Goal: Transaction & Acquisition: Purchase product/service

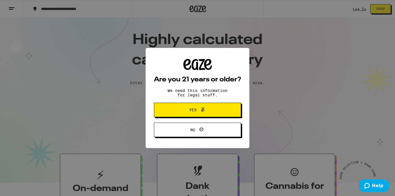
click at [194, 111] on span "Yes" at bounding box center [192, 110] width 7 height 4
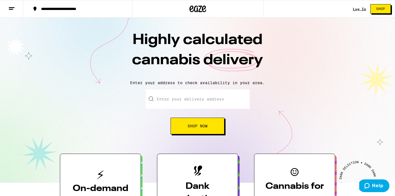
click at [360, 7] on div "Log In" at bounding box center [359, 9] width 13 height 4
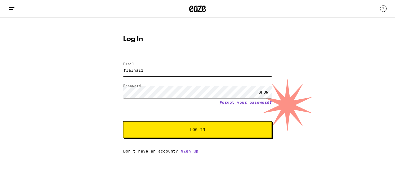
click at [226, 70] on input "flaihai1" at bounding box center [197, 70] width 149 height 12
type input "[EMAIL_ADDRESS][DOMAIN_NAME]"
click at [180, 131] on span "Log In" at bounding box center [198, 130] width 104 height 4
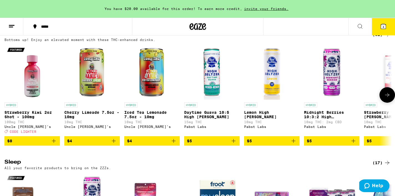
scroll to position [1577, 0]
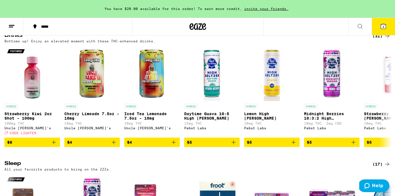
click at [378, 39] on div "(31)" at bounding box center [381, 36] width 18 height 7
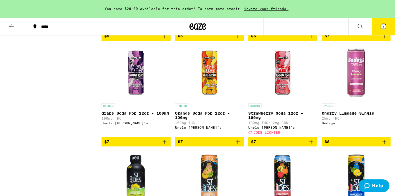
scroll to position [263, 0]
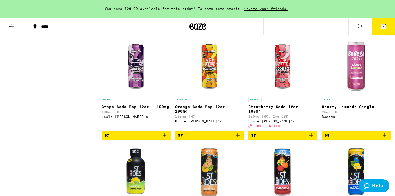
click at [384, 139] on icon "Add to bag" at bounding box center [384, 135] width 7 height 7
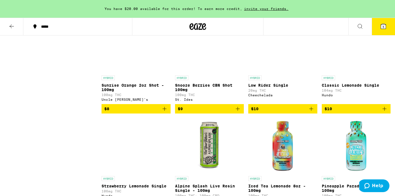
scroll to position [599, 0]
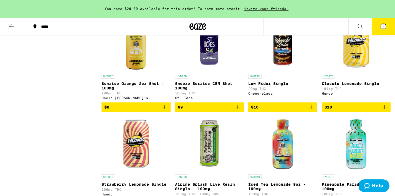
click at [278, 86] on p "Low Rider Single" at bounding box center [282, 84] width 69 height 4
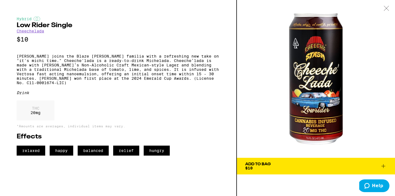
click at [289, 161] on button "Add To Bag $10" at bounding box center [316, 166] width 158 height 17
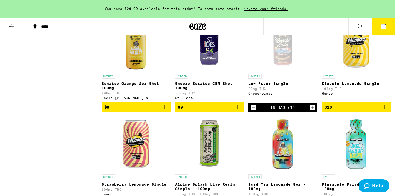
click at [386, 111] on icon "Add to bag" at bounding box center [384, 107] width 7 height 7
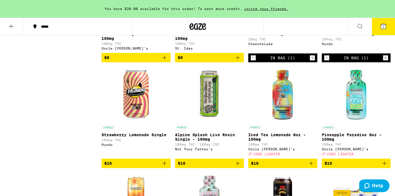
scroll to position [658, 0]
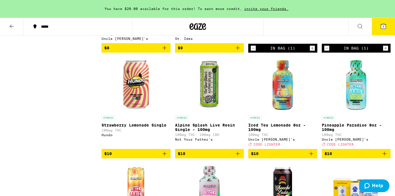
click at [165, 156] on icon "Add to bag" at bounding box center [165, 154] width 4 height 4
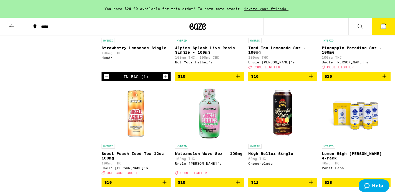
scroll to position [729, 0]
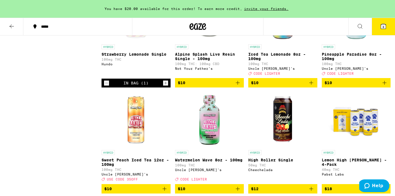
click at [283, 144] on img "Open page for High Roller Single from Cheechelada" at bounding box center [282, 119] width 55 height 55
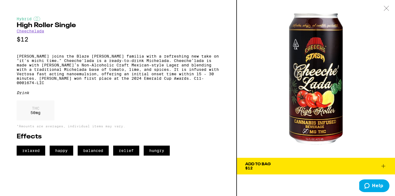
click at [281, 161] on button "Add To Bag $12" at bounding box center [316, 166] width 158 height 17
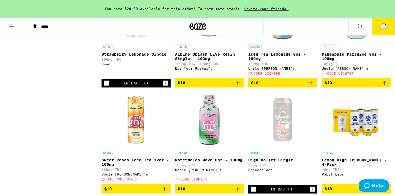
scroll to position [737, 0]
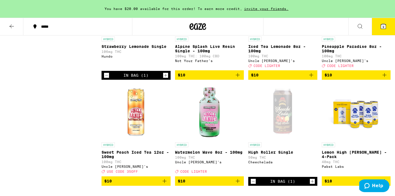
click at [14, 25] on icon at bounding box center [11, 26] width 7 height 7
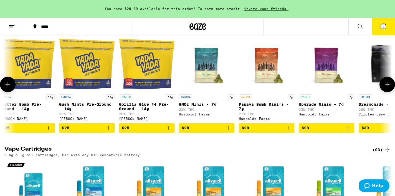
scroll to position [0, 73]
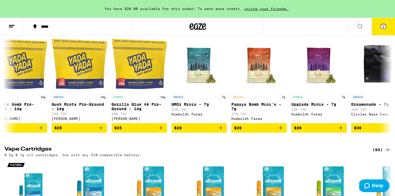
click at [378, 30] on div "(158)" at bounding box center [380, 26] width 21 height 7
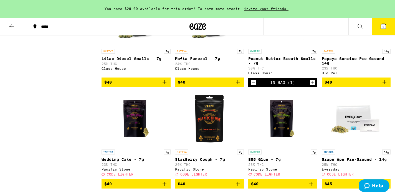
scroll to position [996, 0]
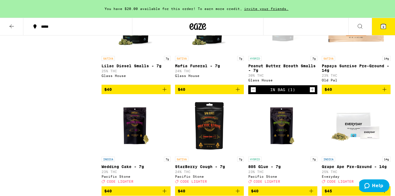
click at [253, 93] on icon "Decrement" at bounding box center [253, 90] width 5 height 7
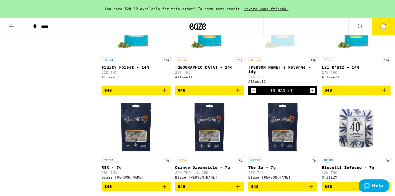
scroll to position [1299, 0]
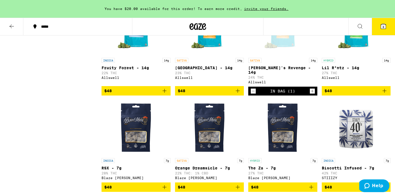
click at [253, 95] on icon "Decrement" at bounding box center [253, 91] width 5 height 7
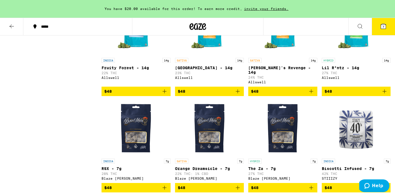
click at [385, 95] on icon "Add to bag" at bounding box center [384, 91] width 7 height 7
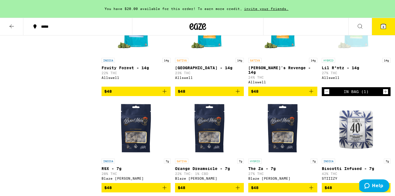
click at [11, 27] on icon at bounding box center [11, 26] width 7 height 7
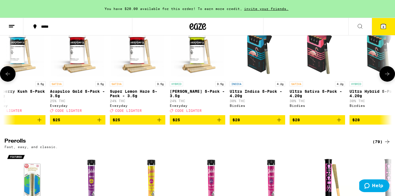
scroll to position [0, 553]
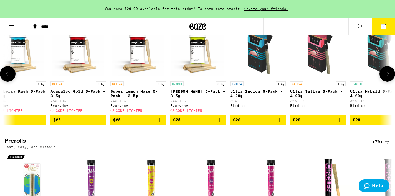
click at [103, 123] on icon "Add to bag" at bounding box center [100, 120] width 7 height 7
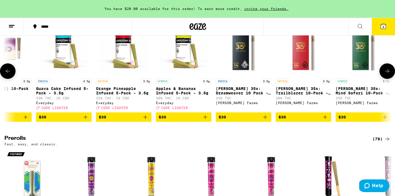
scroll to position [0, 1410]
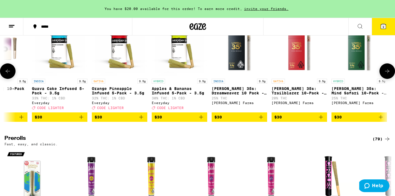
click at [144, 121] on icon "Add to bag" at bounding box center [141, 117] width 7 height 7
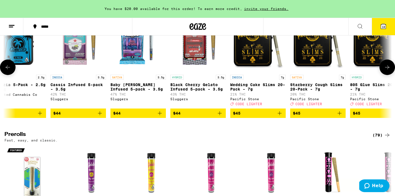
scroll to position [1343, 0]
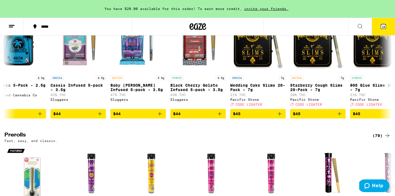
click at [381, 23] on icon at bounding box center [383, 26] width 7 height 7
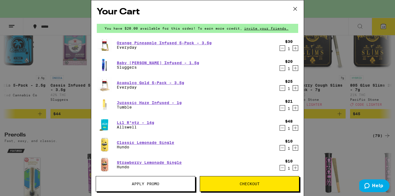
click at [284, 69] on icon "Decrement" at bounding box center [282, 68] width 5 height 7
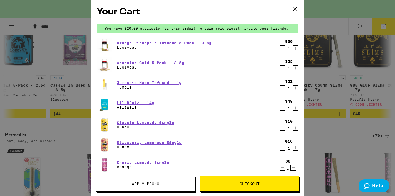
click at [283, 88] on icon "Decrement" at bounding box center [282, 88] width 3 height 0
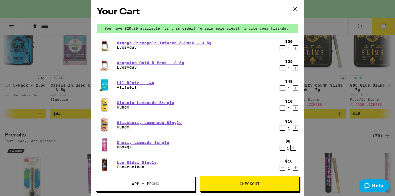
click at [332, 40] on div "Your Cart You have $20.00 available for this order! To earn more credit, invite…" at bounding box center [197, 98] width 395 height 196
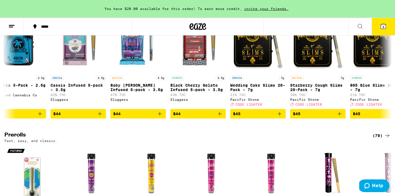
click at [382, 28] on icon at bounding box center [383, 26] width 5 height 5
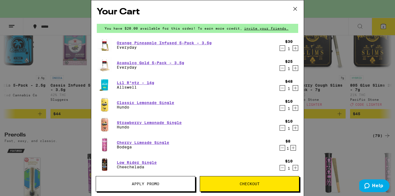
scroll to position [1343, 0]
click at [320, 45] on div "Your Cart You have $20.00 available for this order! To earn more credit, invite…" at bounding box center [197, 98] width 395 height 196
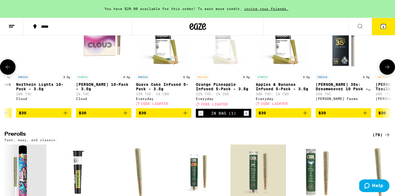
scroll to position [0, 1304]
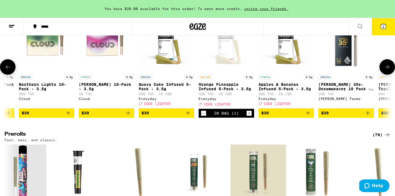
click at [307, 116] on icon "Add to bag" at bounding box center [308, 113] width 7 height 7
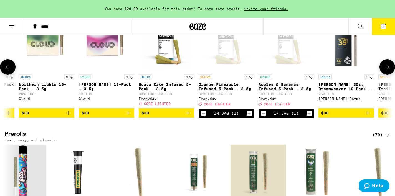
click at [263, 117] on icon "Decrement" at bounding box center [263, 113] width 5 height 7
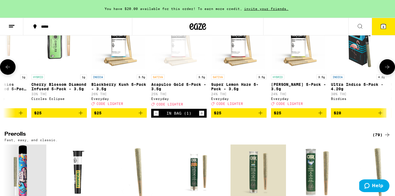
scroll to position [0, 453]
click at [321, 116] on icon "Add to bag" at bounding box center [320, 113] width 7 height 7
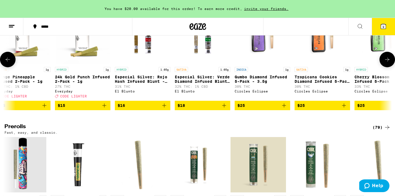
scroll to position [0, 0]
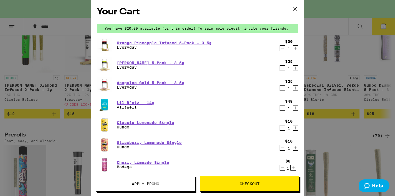
scroll to position [1287, 0]
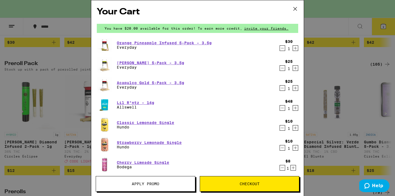
click at [296, 10] on icon at bounding box center [295, 9] width 8 height 8
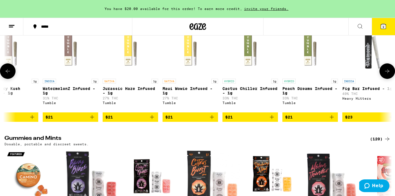
scroll to position [0, 3139]
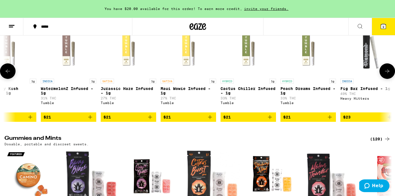
click at [331, 121] on icon "Add to bag" at bounding box center [329, 117] width 7 height 7
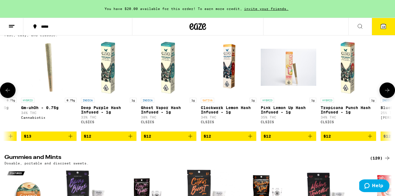
scroll to position [0, 1063]
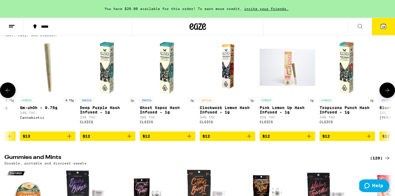
click at [250, 140] on icon "Add to bag" at bounding box center [249, 136] width 7 height 7
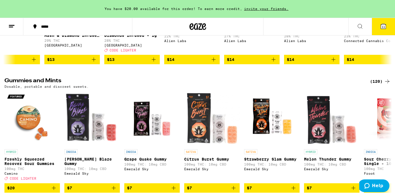
scroll to position [1533, 0]
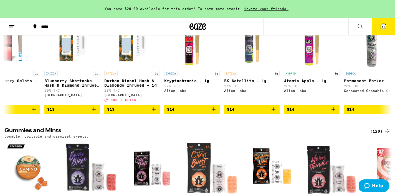
click at [386, 26] on icon at bounding box center [383, 26] width 7 height 7
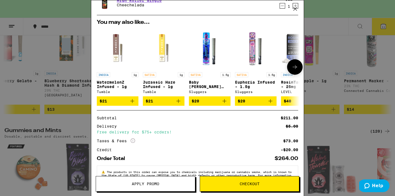
scroll to position [261, 0]
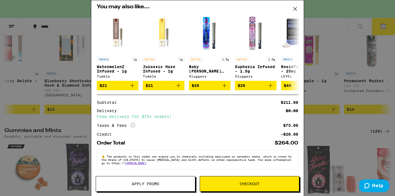
click at [155, 183] on span "Apply Promo" at bounding box center [145, 184] width 27 height 4
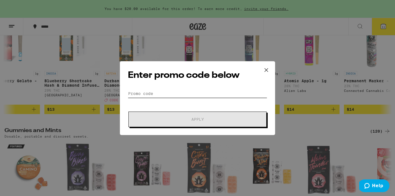
click at [179, 92] on input "Promo Code" at bounding box center [197, 94] width 139 height 8
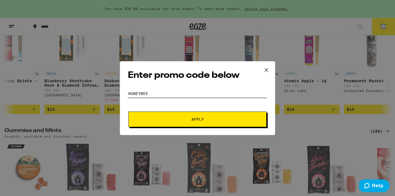
type input "honeybee"
click at [189, 121] on span "Apply" at bounding box center [198, 120] width 100 height 4
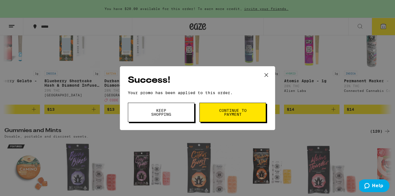
click at [175, 114] on button "Keep Shopping" at bounding box center [161, 112] width 67 height 19
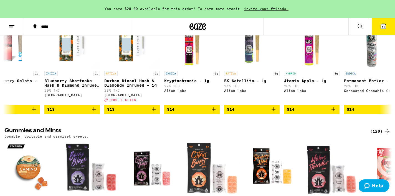
click at [385, 27] on icon at bounding box center [383, 26] width 5 height 5
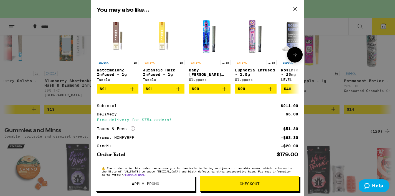
scroll to position [256, 0]
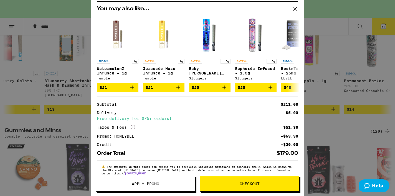
click at [66, 42] on div "Your Cart You have $20.00 available for this order! To earn more credit, invite…" at bounding box center [197, 98] width 395 height 196
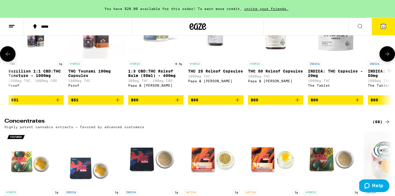
scroll to position [0, 1736]
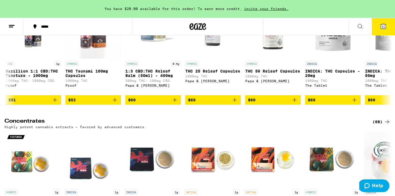
click at [387, 27] on button "11" at bounding box center [383, 26] width 23 height 17
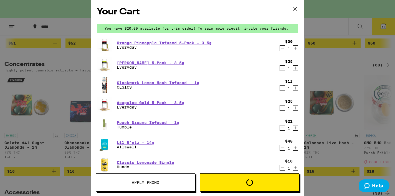
scroll to position [2128, 0]
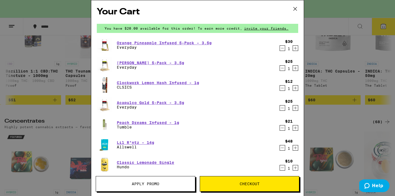
click at [260, 185] on span "Checkout" at bounding box center [249, 184] width 99 height 4
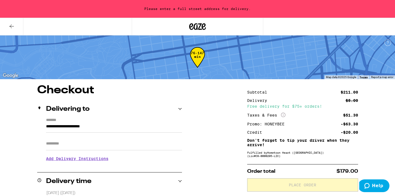
click at [92, 130] on input "**********" at bounding box center [114, 127] width 136 height 9
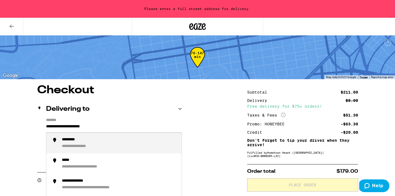
click at [92, 130] on input "**********" at bounding box center [114, 127] width 136 height 9
click at [67, 140] on div "**********" at bounding box center [84, 140] width 45 height 5
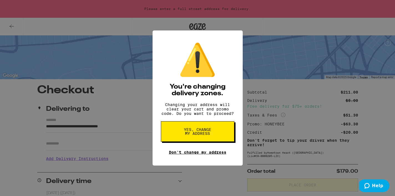
click at [174, 155] on link "Don't change my address" at bounding box center [197, 152] width 57 height 4
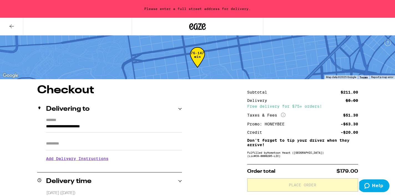
click at [81, 125] on input "**********" at bounding box center [114, 127] width 136 height 9
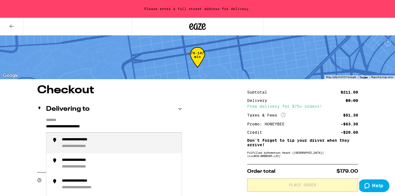
click at [81, 124] on input "**********" at bounding box center [114, 127] width 136 height 9
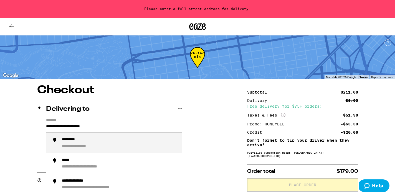
click at [81, 124] on input "**********" at bounding box center [114, 127] width 136 height 9
click at [64, 146] on div "**********" at bounding box center [83, 146] width 43 height 5
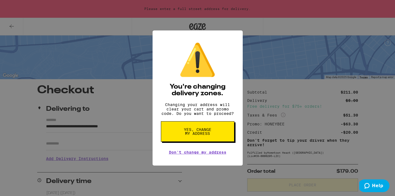
click at [191, 130] on span "Yes, change my address" at bounding box center [197, 132] width 29 height 8
type input "**********"
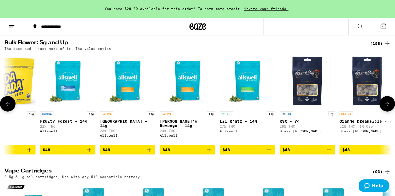
scroll to position [0, 2856]
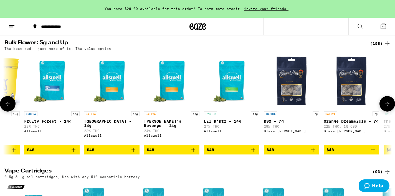
click at [253, 153] on icon "Add to bag" at bounding box center [253, 150] width 7 height 7
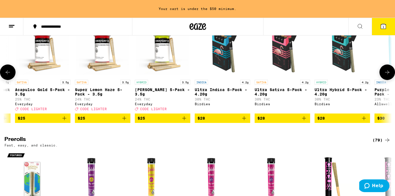
scroll to position [0, 583]
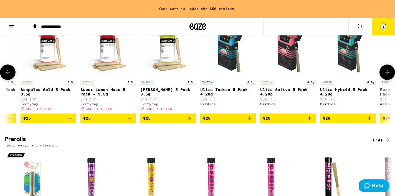
click at [70, 120] on icon "Add to bag" at bounding box center [70, 118] width 4 height 4
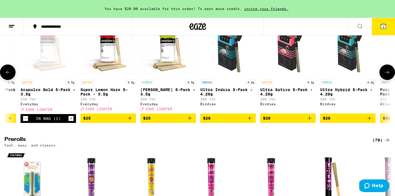
click at [190, 122] on icon "Add to bag" at bounding box center [189, 118] width 7 height 7
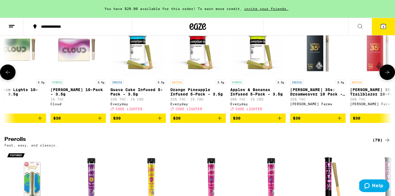
scroll to position [0, 1334]
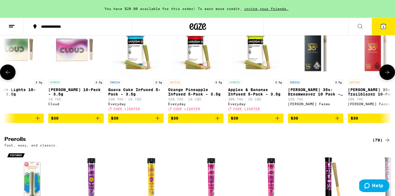
click at [219, 122] on icon "Add to bag" at bounding box center [217, 118] width 7 height 7
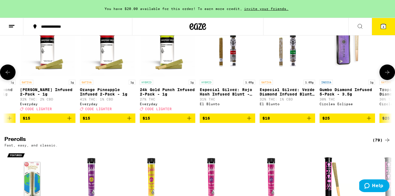
scroll to position [0, 0]
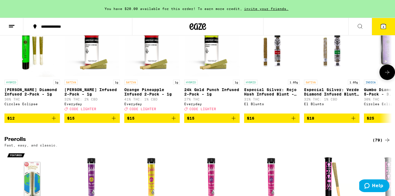
click at [231, 122] on icon "Add to bag" at bounding box center [233, 118] width 7 height 7
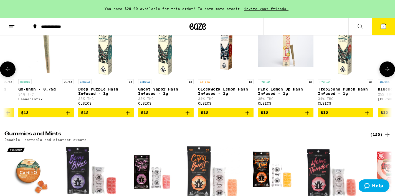
scroll to position [0, 1066]
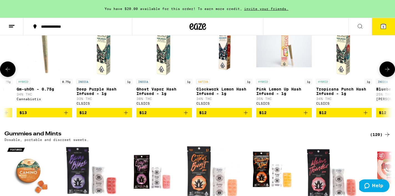
click at [246, 116] on icon "Add to bag" at bounding box center [245, 113] width 7 height 7
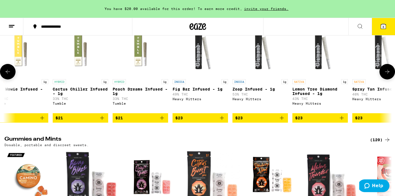
scroll to position [0, 3311]
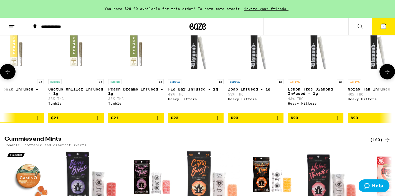
click at [156, 121] on icon "Add to bag" at bounding box center [157, 118] width 7 height 7
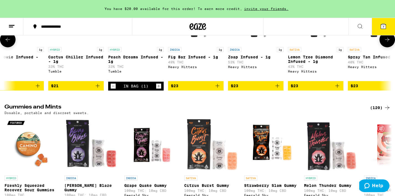
scroll to position [1316, 0]
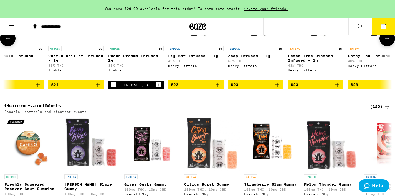
click at [98, 88] on icon "Add to bag" at bounding box center [97, 85] width 7 height 7
click at [115, 88] on icon "Decrement" at bounding box center [113, 85] width 5 height 7
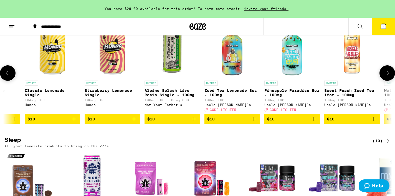
scroll to position [0, 1361]
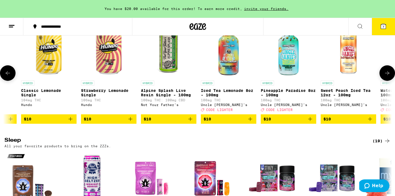
click at [71, 123] on icon "Add to bag" at bounding box center [70, 119] width 7 height 7
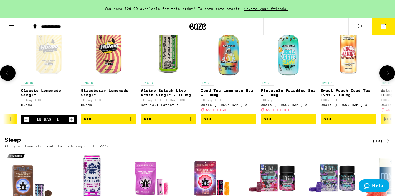
click at [131, 123] on icon "Add to bag" at bounding box center [130, 119] width 7 height 7
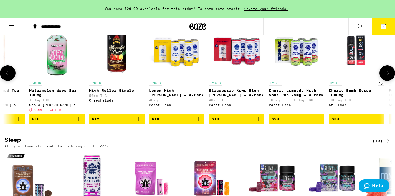
scroll to position [0, 1771]
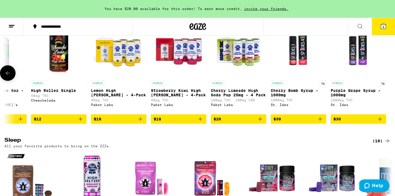
click at [80, 123] on icon "Add to bag" at bounding box center [80, 119] width 7 height 7
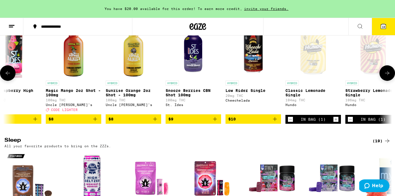
scroll to position [0, 1096]
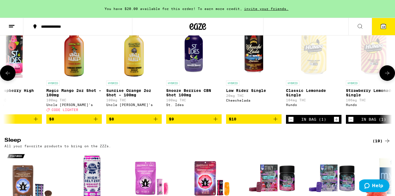
click at [275, 123] on icon "Add to bag" at bounding box center [275, 119] width 7 height 7
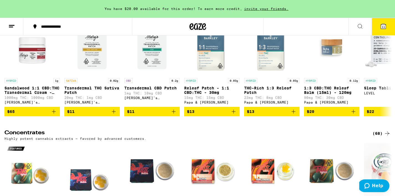
scroll to position [1930, 0]
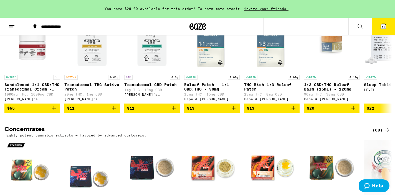
click at [384, 27] on span "11" at bounding box center [383, 26] width 3 height 3
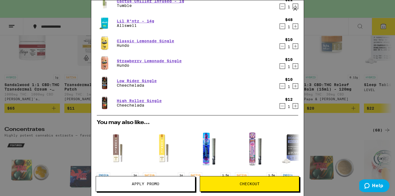
scroll to position [142, 0]
click at [67, 46] on div "Your Cart You have $20.00 available for this order! To earn more credit, invite…" at bounding box center [197, 98] width 395 height 196
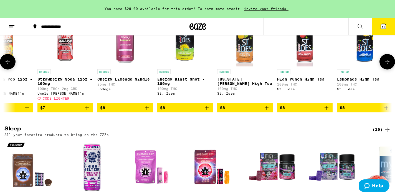
scroll to position [1681, 0]
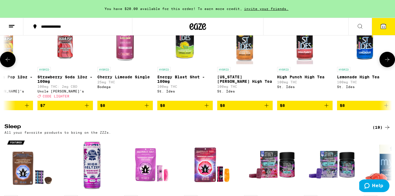
click at [147, 108] on icon "Add to bag" at bounding box center [147, 106] width 4 height 4
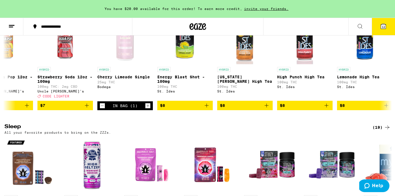
click at [385, 28] on span "12" at bounding box center [383, 26] width 3 height 3
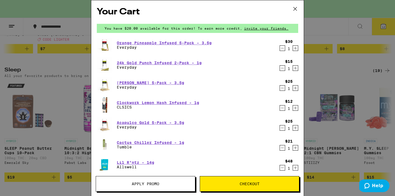
scroll to position [1624, 0]
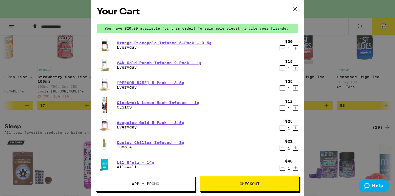
click at [170, 184] on span "Apply Promo" at bounding box center [145, 184] width 99 height 4
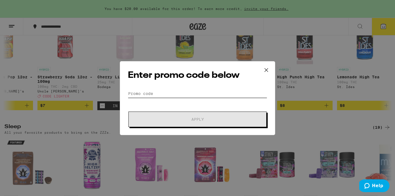
click at [191, 93] on input "Promo Code" at bounding box center [197, 94] width 139 height 8
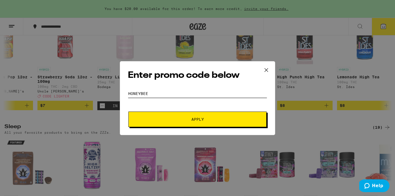
type input "honeybee"
click at [221, 119] on span "Apply" at bounding box center [198, 120] width 100 height 4
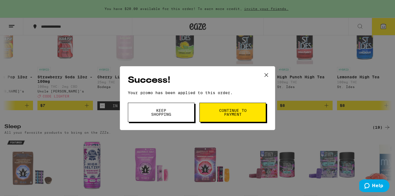
click at [173, 115] on span "Keep Shopping" at bounding box center [161, 113] width 28 height 8
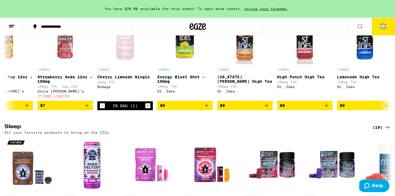
click at [379, 27] on button "12" at bounding box center [383, 26] width 23 height 17
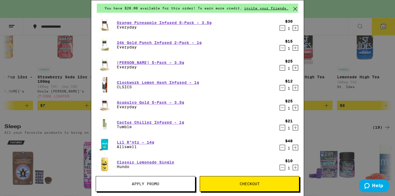
scroll to position [18, 0]
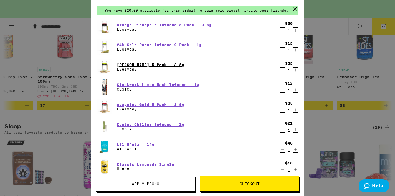
click at [138, 65] on link "[PERSON_NAME] 5-Pack - 3.5g" at bounding box center [150, 65] width 67 height 4
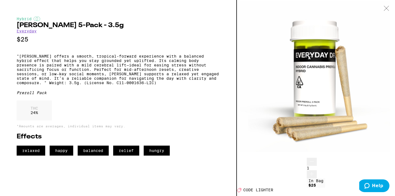
click at [386, 7] on icon at bounding box center [387, 8] width 6 height 5
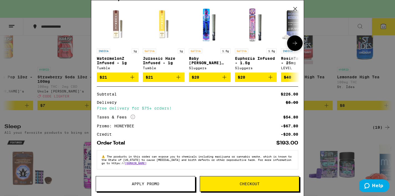
scroll to position [289, 0]
click at [244, 182] on span "Checkout" at bounding box center [250, 184] width 20 height 4
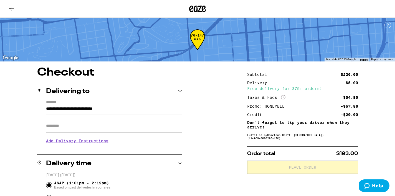
click at [80, 144] on h3 "Add Delivery Instructions" at bounding box center [114, 141] width 136 height 13
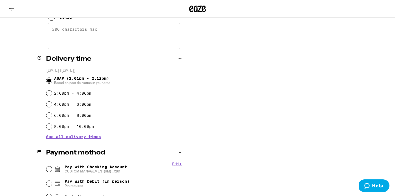
scroll to position [198, 0]
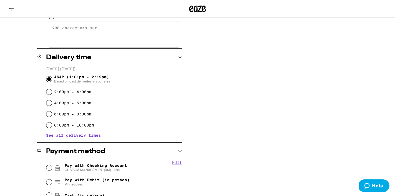
click at [87, 164] on span "Pay with Checking Account CUSTOM MANAGEMENT(RM) ...1261" at bounding box center [96, 168] width 62 height 9
click at [52, 165] on input "Pay with Checking Account CUSTOM MANAGEMENT(RM) ...1261" at bounding box center [49, 168] width 6 height 6
radio input "true"
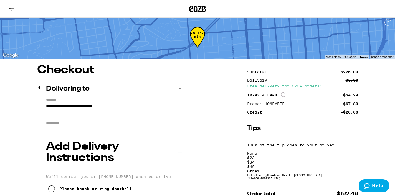
scroll to position [0, 0]
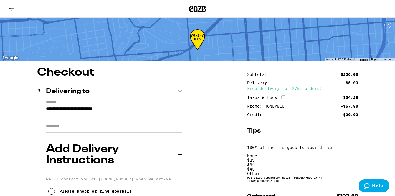
click at [347, 172] on div "Other" at bounding box center [302, 174] width 111 height 4
type input "20"
click at [353, 186] on div "Save" at bounding box center [302, 188] width 111 height 4
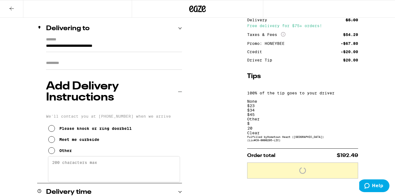
scroll to position [63, 0]
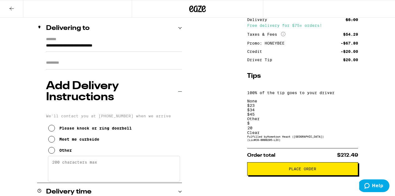
click at [333, 163] on button "Place Order" at bounding box center [302, 169] width 111 height 13
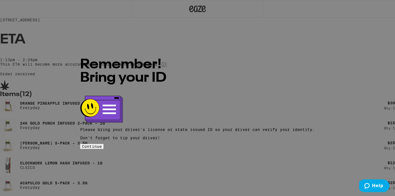
click at [102, 144] on span "Continue" at bounding box center [92, 146] width 20 height 4
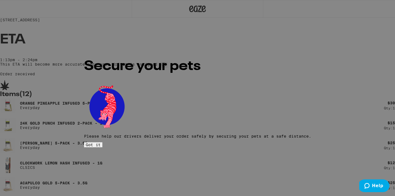
click at [101, 143] on span "Got it" at bounding box center [93, 145] width 15 height 4
